Goal: Task Accomplishment & Management: Manage account settings

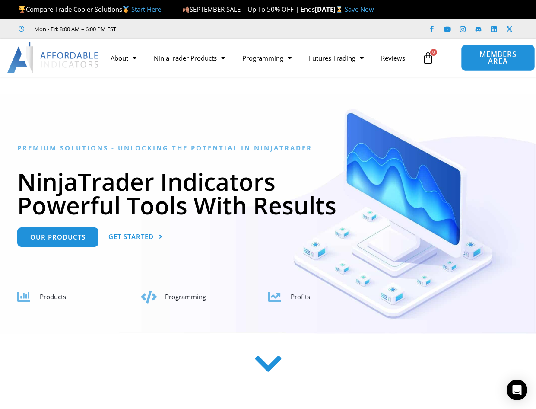
click at [476, 56] on span "MEMBERS AREA" at bounding box center [498, 58] width 54 height 14
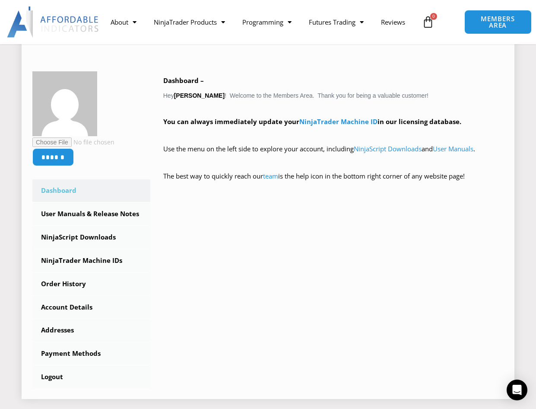
scroll to position [118, 0]
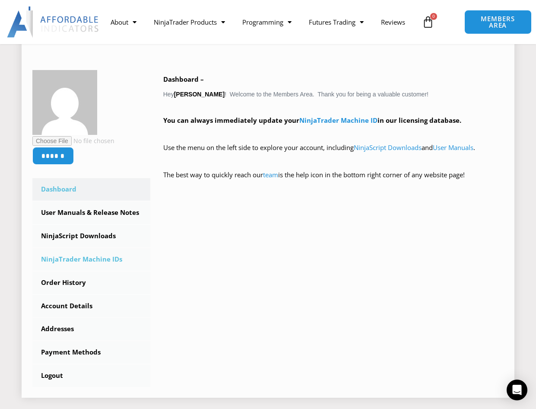
click at [101, 257] on link "NinjaTrader Machine IDs" at bounding box center [91, 259] width 118 height 22
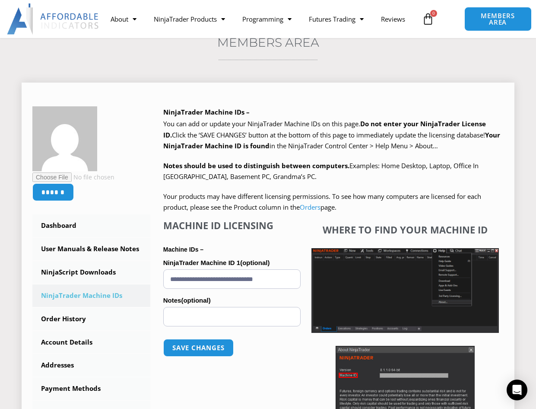
scroll to position [75, 0]
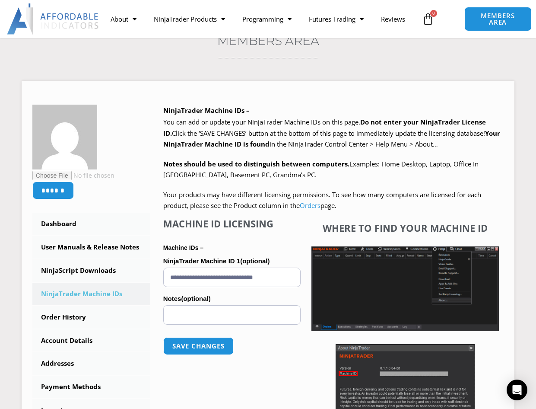
click at [486, 41] on h3 "Members Area" at bounding box center [268, 41] width 493 height 16
drag, startPoint x: 290, startPoint y: 280, endPoint x: 153, endPoint y: 271, distance: 137.7
click at [153, 271] on div "NinjaTrader Machine IDs – We are transitioning all NinjaTrader software package…" at bounding box center [327, 279] width 354 height 348
paste input "**********"
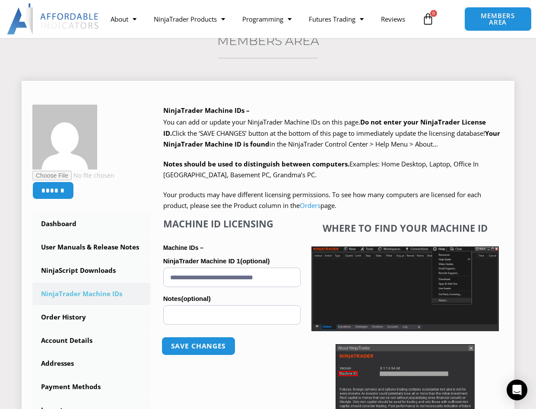
type input "**********"
click at [194, 348] on button "Save changes" at bounding box center [199, 346] width 74 height 19
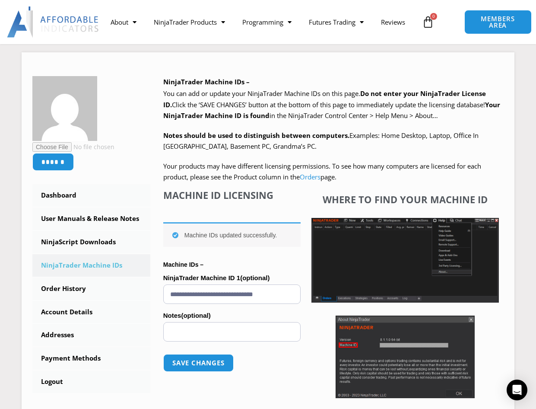
scroll to position [105, 0]
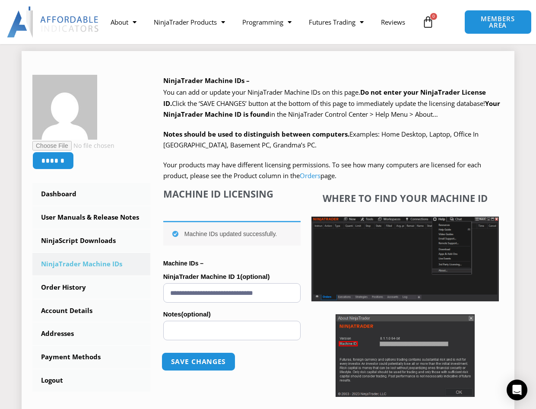
click at [195, 364] on button "Save changes" at bounding box center [199, 361] width 74 height 19
